Goal: Information Seeking & Learning: Learn about a topic

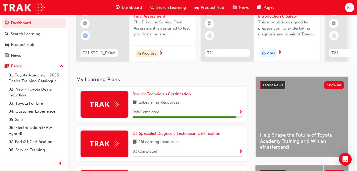
scroll to position [80, 0]
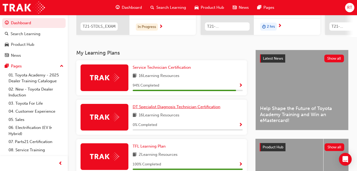
click at [174, 109] on span "DT Specialist Diagnosis Technician Certification" at bounding box center [177, 106] width 88 height 5
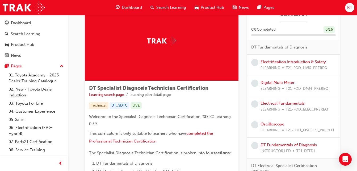
scroll to position [53, 0]
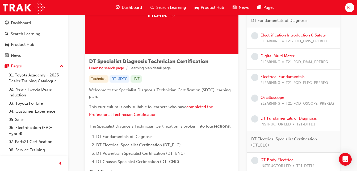
click at [275, 34] on link "Electrification Introduction & Safety" at bounding box center [293, 35] width 65 height 5
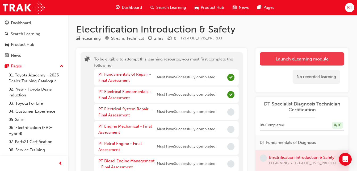
click at [273, 56] on button "Launch eLearning module" at bounding box center [302, 58] width 85 height 13
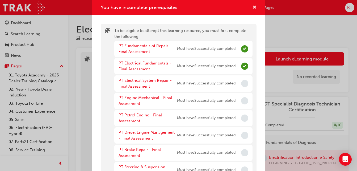
click at [145, 85] on link "PT Electrical System Repair - Final Assessment" at bounding box center [145, 83] width 53 height 11
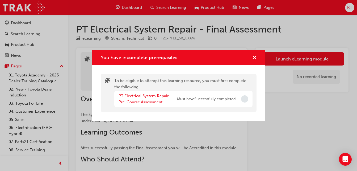
click at [242, 99] on span "Incomplete" at bounding box center [244, 98] width 7 height 7
click at [254, 56] on span "cross-icon" at bounding box center [255, 58] width 4 height 5
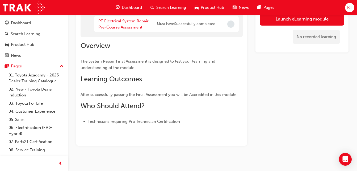
scroll to position [27, 0]
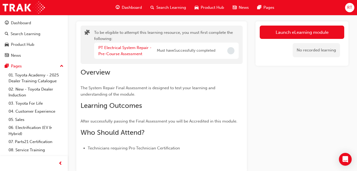
click at [133, 9] on span "Dashboard" at bounding box center [132, 8] width 20 height 6
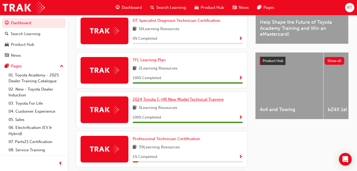
scroll to position [219, 0]
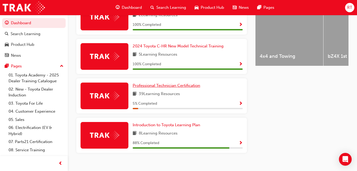
click at [180, 89] on link "Professional Technician Certification" at bounding box center [168, 85] width 70 height 6
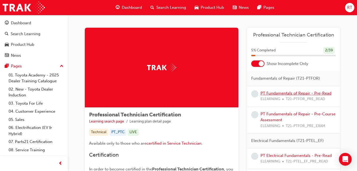
click at [277, 91] on link "PT Fundamentals of Repair - Pre-Read" at bounding box center [296, 93] width 71 height 5
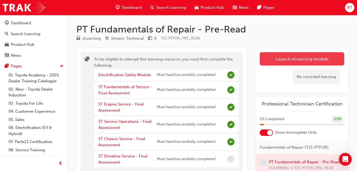
click at [267, 64] on button "Launch eLearning module" at bounding box center [302, 58] width 85 height 13
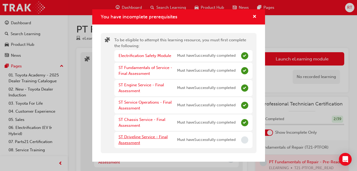
click at [151, 135] on link "ST Driveline Service - Final Assessment" at bounding box center [143, 139] width 49 height 11
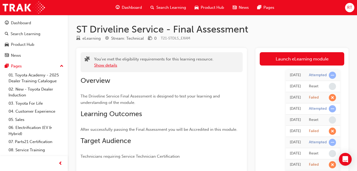
click at [111, 64] on button "Show details" at bounding box center [105, 65] width 23 height 6
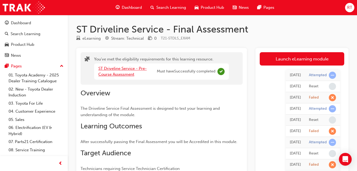
click at [124, 71] on div "ST Driveline Service - Pre-Course Assessment" at bounding box center [127, 71] width 59 height 12
click at [129, 72] on link "ST Driveline Service - Pre-Course Assessment" at bounding box center [122, 71] width 48 height 11
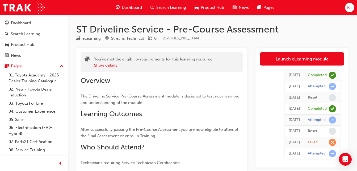
click at [294, 65] on div "[DATE] Completed [DATE] Attempted [DATE] Reset [DATE] Completed [DATE] Attempte…" at bounding box center [302, 114] width 85 height 98
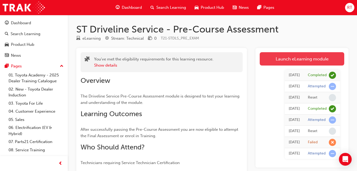
click at [297, 59] on link "Launch eLearning module" at bounding box center [302, 58] width 85 height 13
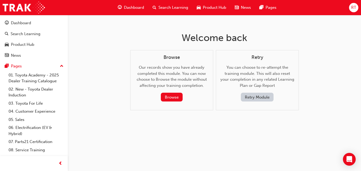
click at [132, 7] on span "Dashboard" at bounding box center [134, 8] width 20 height 6
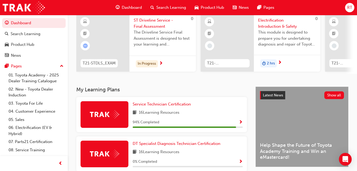
scroll to position [16, 0]
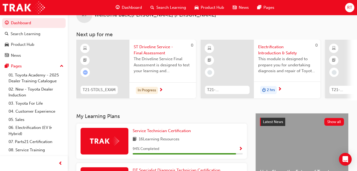
click at [163, 90] on div "In Progress" at bounding box center [163, 90] width 66 height 16
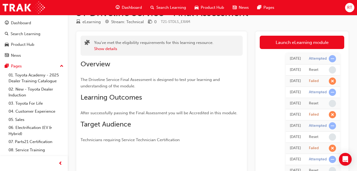
click at [130, 8] on span "Dashboard" at bounding box center [132, 8] width 20 height 6
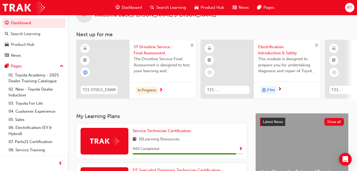
click at [280, 87] on span "next-icon" at bounding box center [280, 89] width 4 height 5
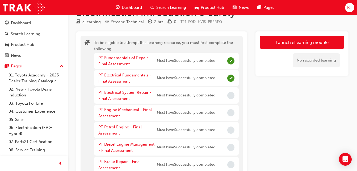
click at [123, 95] on div "PT Electrical System Repair - Final Assessment" at bounding box center [127, 95] width 59 height 12
click at [140, 91] on link "PT Electrical System Repair - Final Assessment" at bounding box center [124, 95] width 53 height 11
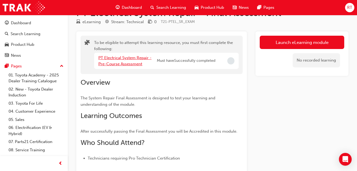
click at [140, 61] on link "PT Electrical System Repair - Pre-Course Assessment" at bounding box center [124, 60] width 53 height 11
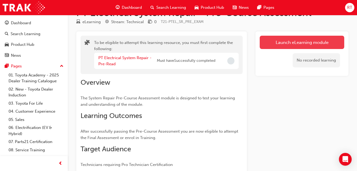
click at [293, 42] on button "Launch eLearning module" at bounding box center [302, 42] width 85 height 13
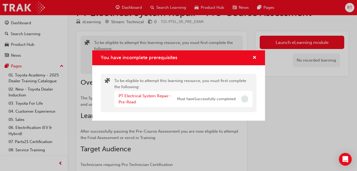
click at [219, 99] on span "Must have Successfully completed" at bounding box center [206, 99] width 59 height 6
click at [149, 92] on div "PT Electrical System Repair - Pre-Read Must have Successfully completed" at bounding box center [183, 99] width 138 height 16
click at [149, 95] on link "PT Electrical System Repair - Pre-Read" at bounding box center [145, 98] width 53 height 11
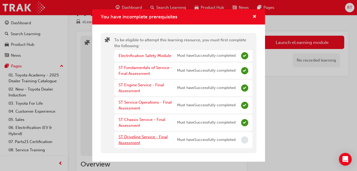
click at [160, 134] on link "ST Driveline Service - Final Assessment" at bounding box center [143, 139] width 49 height 11
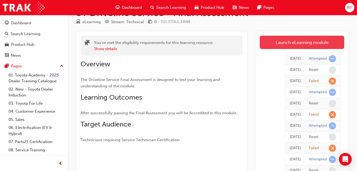
click at [292, 41] on link "Launch eLearning module" at bounding box center [302, 42] width 85 height 13
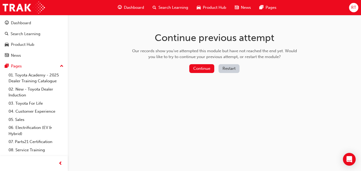
click at [233, 69] on button "Restart" at bounding box center [229, 68] width 21 height 9
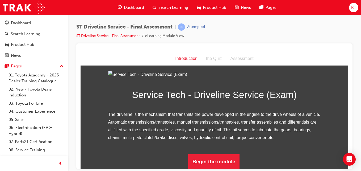
scroll to position [68, 0]
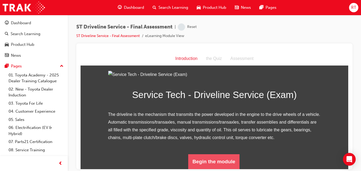
click at [225, 159] on button "Begin the module" at bounding box center [213, 161] width 51 height 15
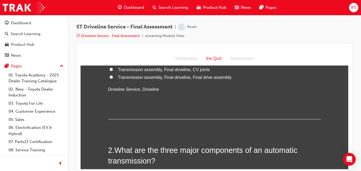
scroll to position [0, 0]
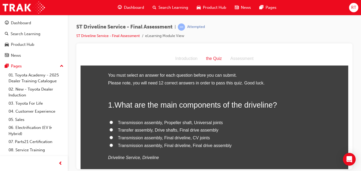
click at [164, 128] on span "Transfer assembly, Drive shafts, Final drive assembly" at bounding box center [168, 129] width 101 height 5
click at [113, 128] on input "Transfer assembly, Drive shafts, Final drive assembly" at bounding box center [111, 129] width 3 height 3
radio input "true"
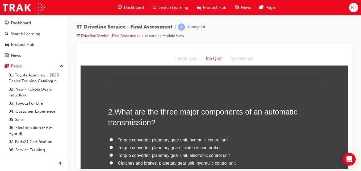
scroll to position [133, 0]
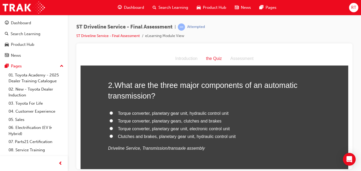
click at [171, 112] on span "Torque converter, planetary gear unit, hydraulic control unit" at bounding box center [173, 113] width 111 height 5
click at [113, 112] on input "Torque converter, planetary gear unit, hydraulic control unit" at bounding box center [111, 112] width 3 height 3
radio input "true"
click at [188, 131] on span "Torque converter, planetary gear unit, electronic control unit" at bounding box center [174, 128] width 112 height 5
click at [113, 130] on input "Torque converter, planetary gear unit, electronic control unit" at bounding box center [111, 127] width 3 height 3
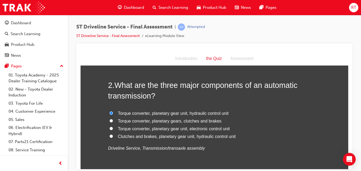
radio input "true"
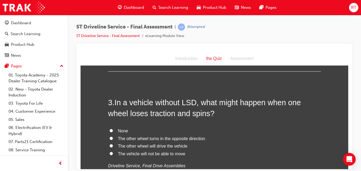
scroll to position [266, 0]
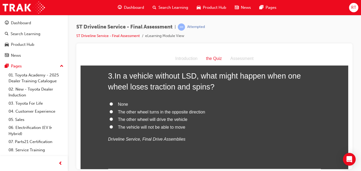
click at [155, 126] on span "The vehicle will not be able to move" at bounding box center [151, 126] width 67 height 5
click at [113, 126] on input "The vehicle will not be able to move" at bounding box center [111, 126] width 3 height 3
radio input "true"
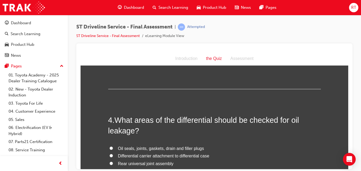
scroll to position [372, 0]
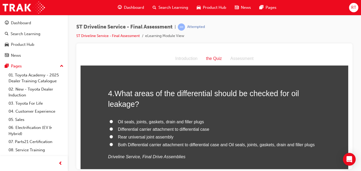
click at [165, 122] on span "Oil seals, joints, gaskets, drain and filler plugs" at bounding box center [161, 121] width 86 height 5
click at [113, 122] on input "Oil seals, joints, gaskets, drain and filler plugs" at bounding box center [111, 120] width 3 height 3
radio input "true"
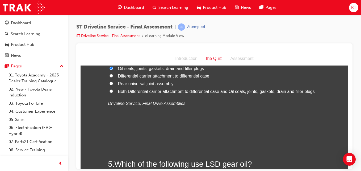
scroll to position [479, 0]
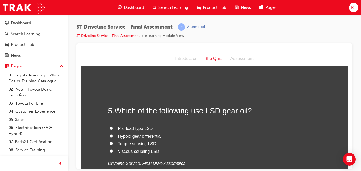
click at [144, 144] on span "Torque sensing LSD" at bounding box center [137, 143] width 38 height 5
click at [113, 144] on input "Torque sensing LSD" at bounding box center [111, 142] width 3 height 3
radio input "true"
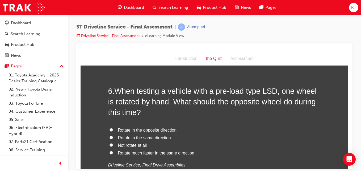
scroll to position [638, 0]
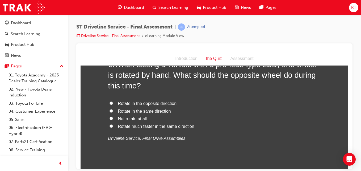
click at [152, 111] on span "Rotate in the same direction" at bounding box center [144, 111] width 53 height 5
click at [113, 111] on input "Rotate in the same direction" at bounding box center [111, 110] width 3 height 3
radio input "true"
click at [165, 101] on span "Rotate in the opposite direction" at bounding box center [147, 103] width 59 height 5
click at [113, 101] on input "Rotate in the opposite direction" at bounding box center [111, 102] width 3 height 3
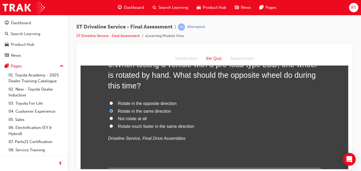
radio input "true"
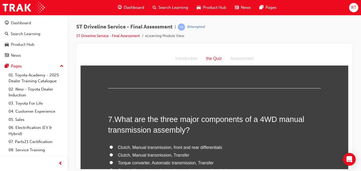
scroll to position [745, 0]
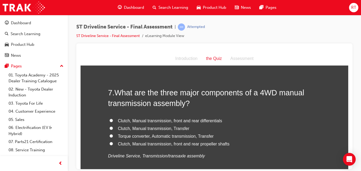
click at [170, 128] on span "Clutch, Manual transmission, Transfer" at bounding box center [154, 128] width 72 height 5
click at [113, 128] on input "Clutch, Manual transmission, Transfer" at bounding box center [111, 127] width 3 height 3
radio input "true"
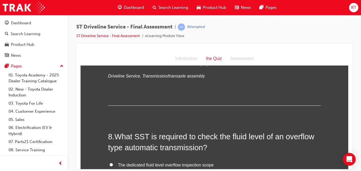
scroll to position [878, 0]
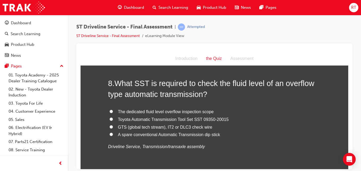
click at [179, 113] on span "The dedicated fluid level overflow inspection scope" at bounding box center [166, 111] width 96 height 5
click at [113, 113] on input "The dedicated fluid level overflow inspection scope" at bounding box center [111, 110] width 3 height 3
radio input "true"
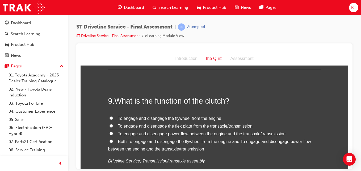
scroll to position [1011, 0]
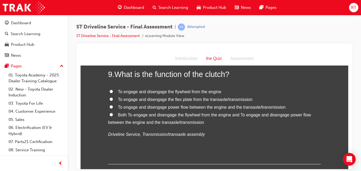
click at [150, 122] on span "Both To engage and disengage the flywheel from the engine and To engage and dis…" at bounding box center [209, 118] width 203 height 12
click at [113, 116] on input "Both To engage and disengage the flywheel from the engine and To engage and dis…" at bounding box center [111, 114] width 3 height 3
radio input "true"
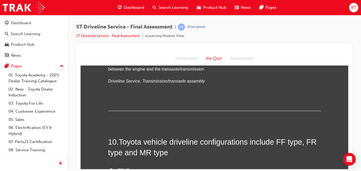
scroll to position [1117, 0]
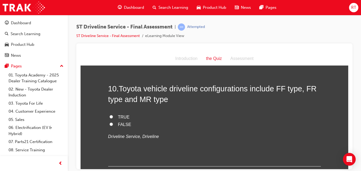
click at [125, 126] on span "FALSE" at bounding box center [124, 124] width 13 height 5
click at [113, 126] on input "FALSE" at bounding box center [111, 123] width 3 height 3
radio input "true"
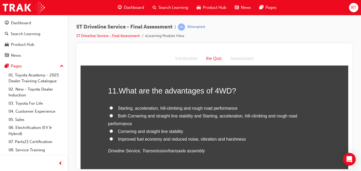
scroll to position [1250, 0]
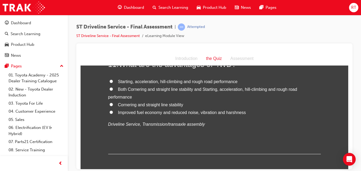
click at [175, 82] on span "Starting, acceleration, hill-climbing and rough road performance" at bounding box center [178, 81] width 120 height 5
click at [113, 82] on input "Starting, acceleration, hill-climbing and rough road performance" at bounding box center [111, 80] width 3 height 3
radio input "true"
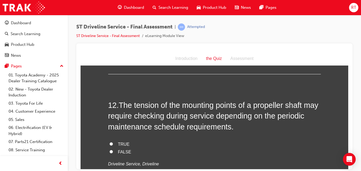
scroll to position [1356, 0]
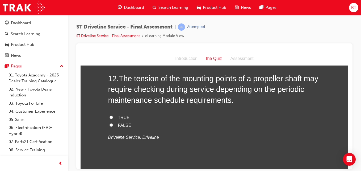
click at [120, 116] on span "TRUE" at bounding box center [124, 117] width 12 height 5
click at [113, 116] on input "TRUE" at bounding box center [111, 116] width 3 height 3
radio input "true"
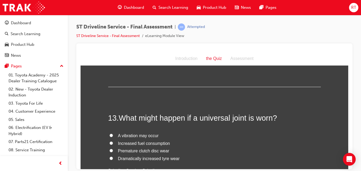
scroll to position [1463, 0]
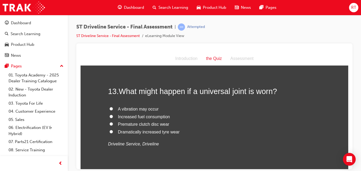
click at [136, 109] on span "A vibration may occur" at bounding box center [138, 108] width 41 height 5
click at [113, 109] on input "A vibration may occur" at bounding box center [111, 108] width 3 height 3
radio input "true"
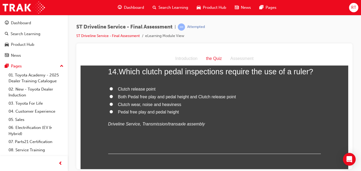
scroll to position [1569, 0]
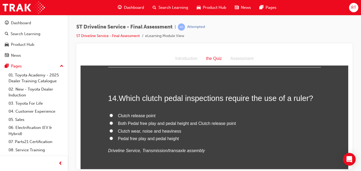
click at [169, 138] on span "Pedal free play and pedal height" at bounding box center [148, 138] width 61 height 5
click at [113, 138] on input "Pedal free play and pedal height" at bounding box center [111, 137] width 3 height 3
radio input "true"
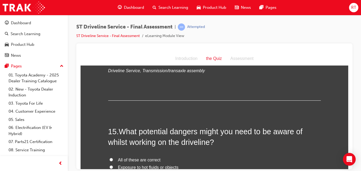
scroll to position [1702, 0]
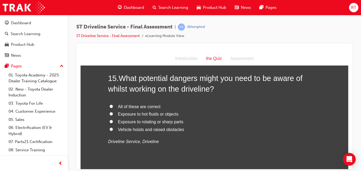
click at [153, 106] on span "All of these are correct" at bounding box center [139, 106] width 43 height 5
click at [113, 106] on input "All of these are correct" at bounding box center [111, 105] width 3 height 3
radio input "true"
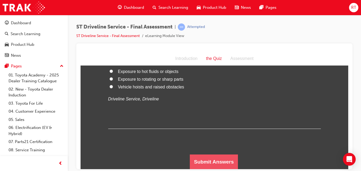
click at [210, 157] on button "Submit Answers" at bounding box center [214, 161] width 48 height 15
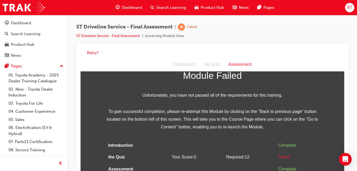
scroll to position [0, 0]
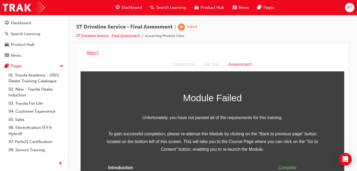
click at [98, 51] on button "Retry?" at bounding box center [93, 53] width 12 height 6
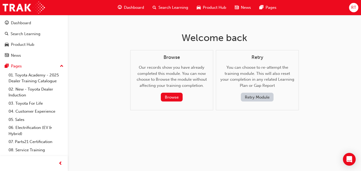
click at [252, 95] on button "Retry Module" at bounding box center [257, 97] width 33 height 9
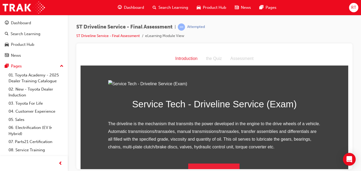
scroll to position [68, 0]
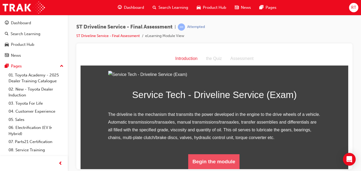
click at [216, 157] on button "Begin the module" at bounding box center [213, 161] width 51 height 15
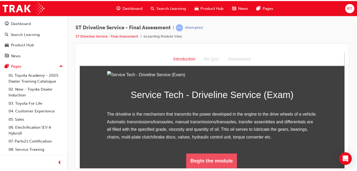
scroll to position [0, 0]
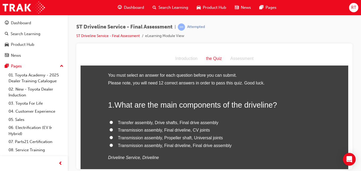
click at [137, 8] on span "Dashboard" at bounding box center [134, 8] width 20 height 6
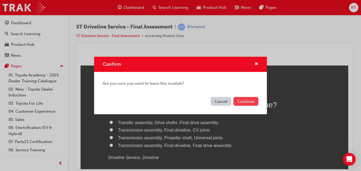
click at [251, 99] on button "Continue" at bounding box center [246, 101] width 25 height 9
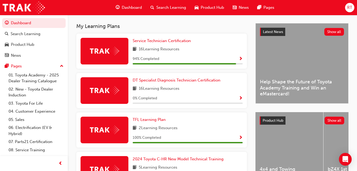
scroll to position [133, 0]
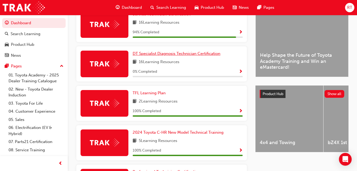
click at [180, 55] on span "DT Specialist Diagnosis Technician Certification" at bounding box center [177, 53] width 88 height 5
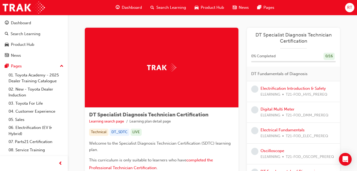
click at [134, 8] on span "Dashboard" at bounding box center [132, 8] width 20 height 6
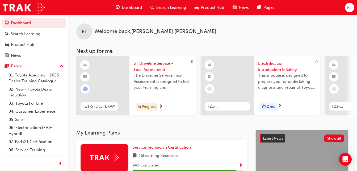
click at [278, 97] on div "Electrification Introduction & Safety This module is designed to prepare you fo…" at bounding box center [287, 77] width 66 height 42
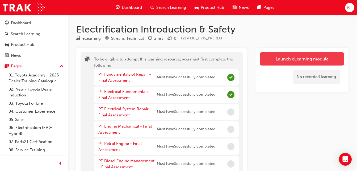
click at [282, 59] on button "Launch eLearning module" at bounding box center [302, 58] width 85 height 13
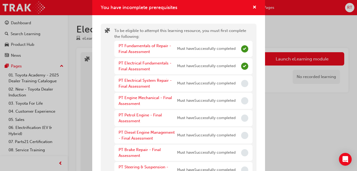
click at [253, 7] on div "You have incomplete prerequisites" at bounding box center [178, 7] width 173 height 15
click at [253, 8] on span "cross-icon" at bounding box center [255, 7] width 4 height 5
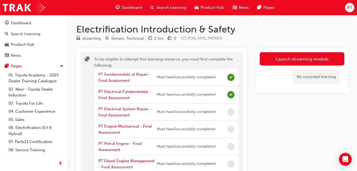
click at [136, 6] on span "Dashboard" at bounding box center [132, 8] width 20 height 6
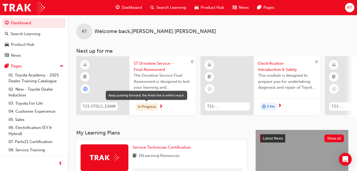
click at [156, 104] on div "In Progress" at bounding box center [147, 106] width 22 height 7
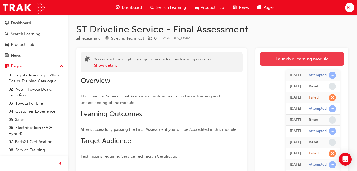
click at [292, 60] on link "Launch eLearning module" at bounding box center [302, 58] width 85 height 13
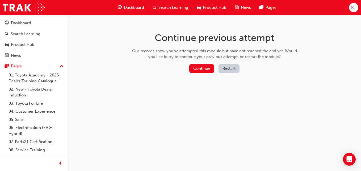
click at [226, 68] on button "Restart" at bounding box center [229, 68] width 21 height 9
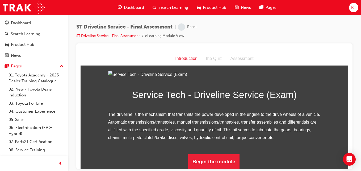
scroll to position [68, 0]
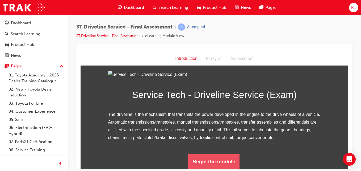
click at [228, 162] on button "Begin the module" at bounding box center [213, 161] width 51 height 15
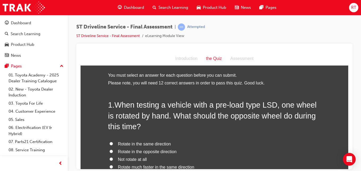
scroll to position [27, 0]
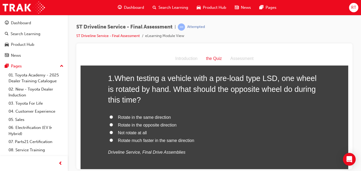
click at [166, 117] on span "Rotate in the same direction" at bounding box center [144, 117] width 53 height 5
click at [113, 117] on input "Rotate in the same direction" at bounding box center [111, 116] width 3 height 3
radio input "true"
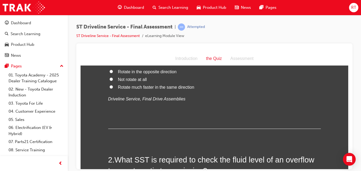
scroll to position [160, 0]
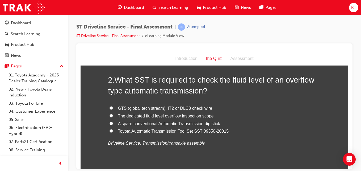
click at [138, 108] on span "GTS (global tech stream), IT2 or DLC3 check wire" at bounding box center [165, 108] width 94 height 5
click at [113, 108] on input "GTS (global tech stream), IT2 or DLC3 check wire" at bounding box center [111, 107] width 3 height 3
radio input "true"
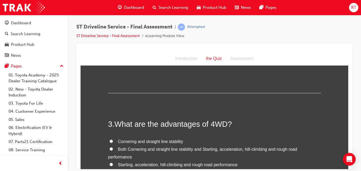
scroll to position [293, 0]
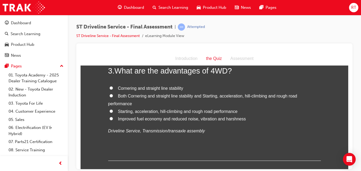
click at [126, 95] on span "Both Cornering and straight line stability and Starting, acceleration, hill-cli…" at bounding box center [202, 99] width 189 height 12
click at [113, 95] on input "Both Cornering and straight line stability and Starting, acceleration, hill-cli…" at bounding box center [111, 95] width 3 height 3
radio input "true"
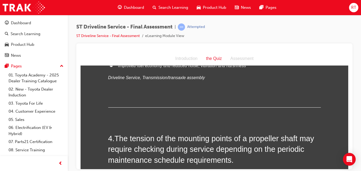
scroll to position [399, 0]
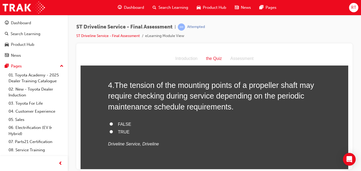
click at [125, 133] on span "TRUE" at bounding box center [124, 131] width 12 height 5
click at [113, 133] on input "TRUE" at bounding box center [111, 131] width 3 height 3
radio input "true"
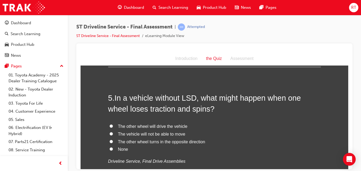
scroll to position [532, 0]
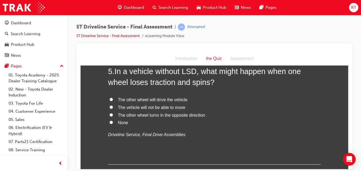
click at [159, 107] on span "The vehicle will not be able to move" at bounding box center [151, 107] width 67 height 5
click at [113, 107] on input "The vehicle will not be able to move" at bounding box center [111, 106] width 3 height 3
radio input "true"
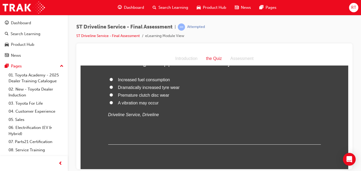
scroll to position [638, 0]
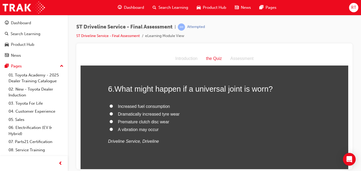
click at [144, 131] on span "A vibration may occur" at bounding box center [138, 129] width 41 height 5
click at [113, 131] on input "A vibration may occur" at bounding box center [111, 128] width 3 height 3
radio input "true"
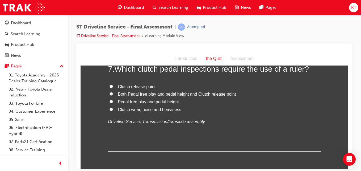
scroll to position [745, 0]
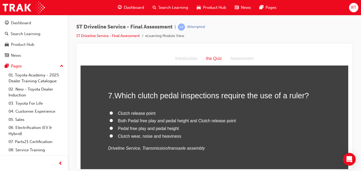
click at [143, 129] on span "Pedal free play and pedal height" at bounding box center [148, 128] width 61 height 5
click at [113, 129] on input "Pedal free play and pedal height" at bounding box center [111, 127] width 3 height 3
radio input "true"
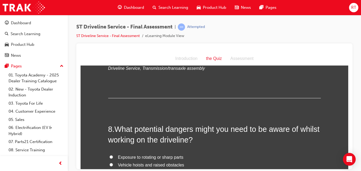
scroll to position [878, 0]
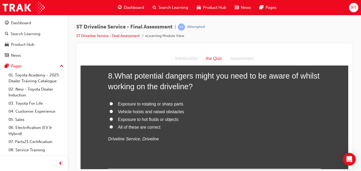
click at [131, 127] on span "All of these are correct" at bounding box center [139, 126] width 43 height 5
click at [113, 127] on input "All of these are correct" at bounding box center [111, 126] width 3 height 3
radio input "true"
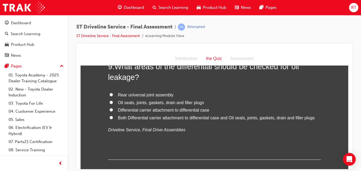
scroll to position [984, 0]
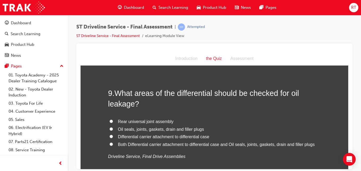
click at [160, 144] on span "Both Differential carrier attachment to differential case and Oil seals, joints…" at bounding box center [216, 144] width 197 height 5
click at [113, 144] on input "Both Differential carrier attachment to differential case and Oil seals, joints…" at bounding box center [111, 143] width 3 height 3
radio input "true"
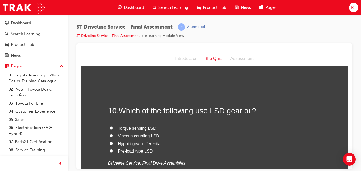
scroll to position [1117, 0]
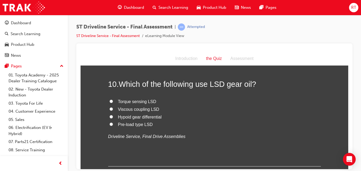
click at [140, 124] on span "Pre-load type LSD" at bounding box center [135, 124] width 35 height 5
click at [113, 124] on input "Pre-load type LSD" at bounding box center [111, 123] width 3 height 3
radio input "true"
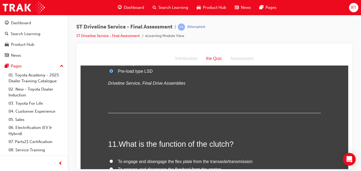
scroll to position [1223, 0]
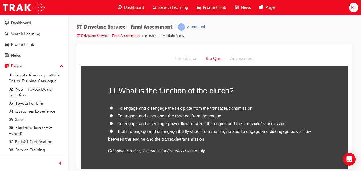
click at [110, 122] on input "To engage and disengage power flow between the engine and the transaxle/transmi…" at bounding box center [111, 122] width 3 height 3
radio input "true"
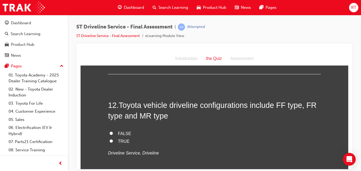
scroll to position [1356, 0]
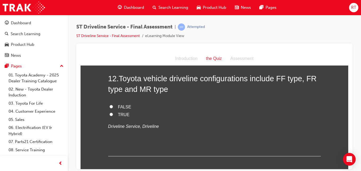
click at [119, 113] on span "TRUE" at bounding box center [124, 114] width 12 height 5
click at [113, 113] on input "TRUE" at bounding box center [111, 113] width 3 height 3
radio input "true"
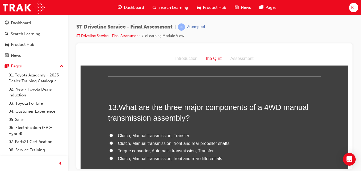
scroll to position [1463, 0]
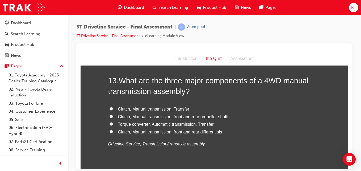
click at [158, 109] on span "Clutch, Manual transmission, Transfer" at bounding box center [154, 108] width 72 height 5
click at [113, 109] on input "Clutch, Manual transmission, Transfer" at bounding box center [111, 108] width 3 height 3
radio input "true"
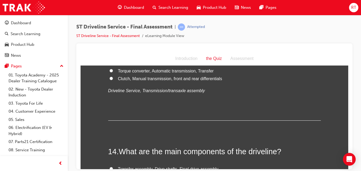
scroll to position [1569, 0]
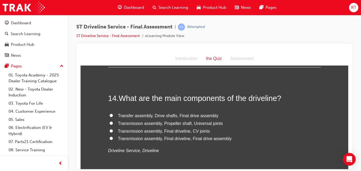
click at [125, 137] on span "Transmission assembly, Final driveline, Final drive assembly" at bounding box center [175, 138] width 114 height 5
click at [113, 137] on input "Transmission assembly, Final driveline, Final drive assembly" at bounding box center [111, 137] width 3 height 3
radio input "true"
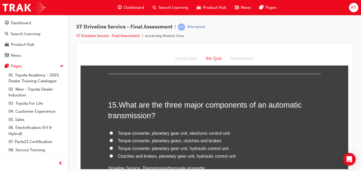
scroll to position [1702, 0]
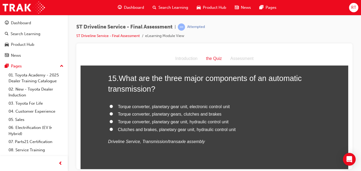
click at [110, 106] on input "Torque converter, planetary gear unit, electronic control unit" at bounding box center [111, 105] width 3 height 3
radio input "true"
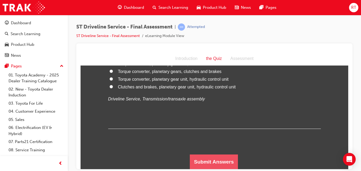
click at [198, 159] on button "Submit Answers" at bounding box center [214, 161] width 48 height 15
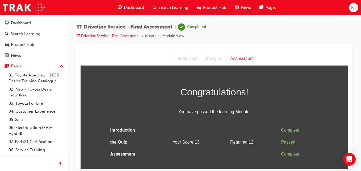
click at [357, 10] on div "RT" at bounding box center [353, 7] width 9 height 9
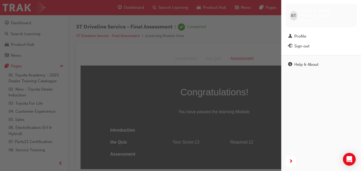
click at [321, 44] on div "Sign out" at bounding box center [321, 46] width 66 height 7
